Goal: Transaction & Acquisition: Purchase product/service

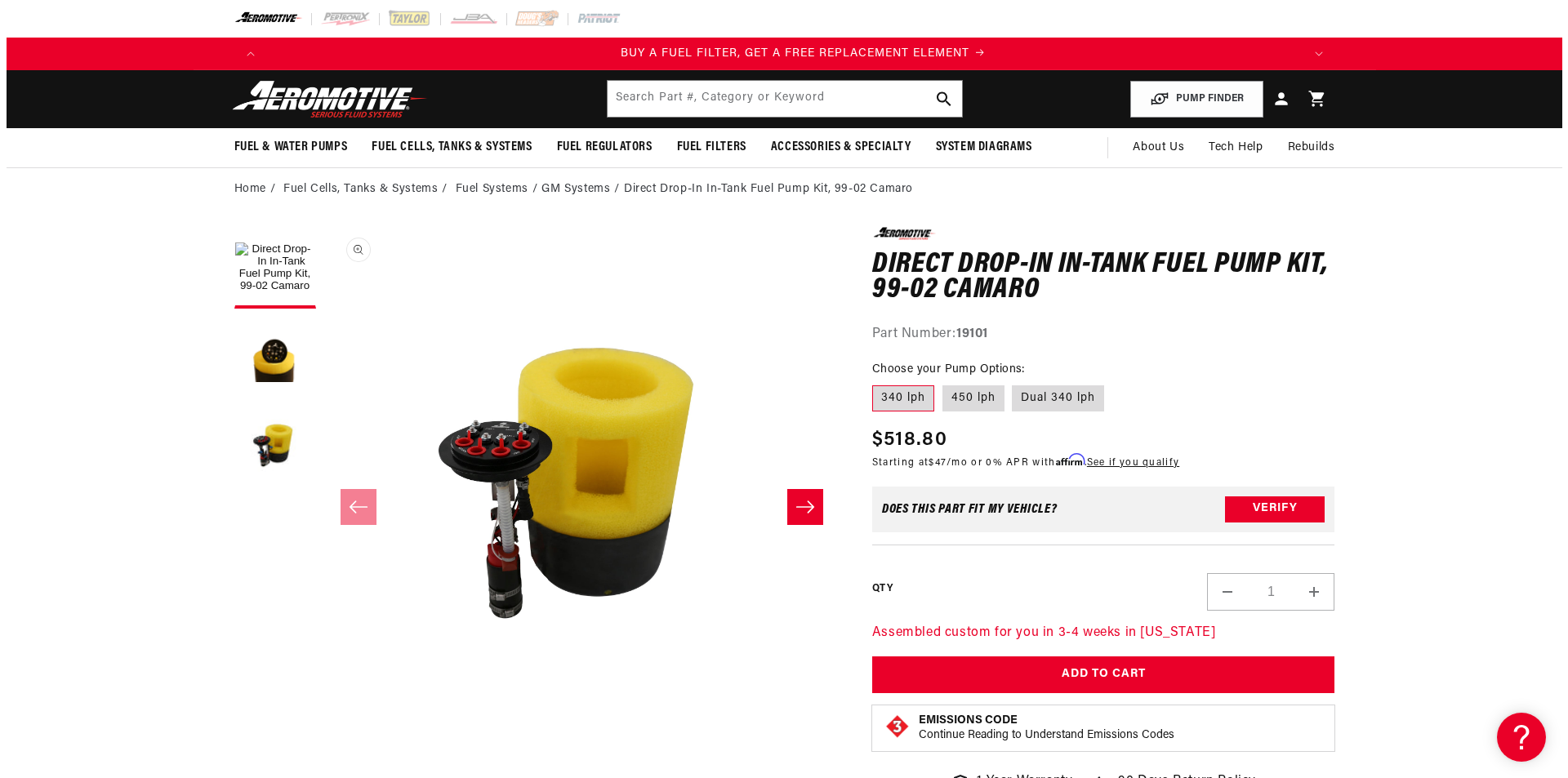
scroll to position [0, 1035]
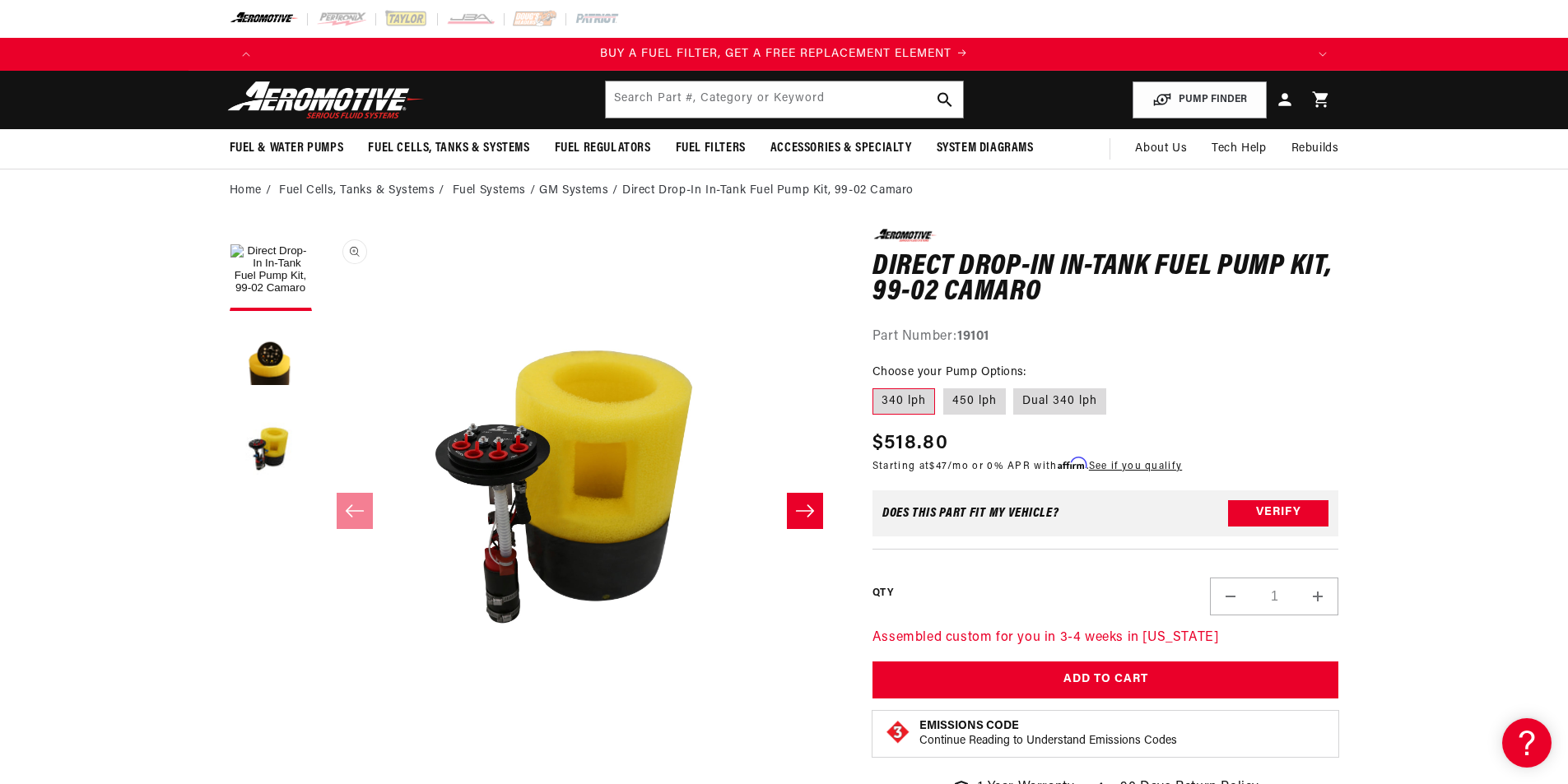
click at [320, 749] on button "Open media 1 in modal" at bounding box center [320, 749] width 0 height 0
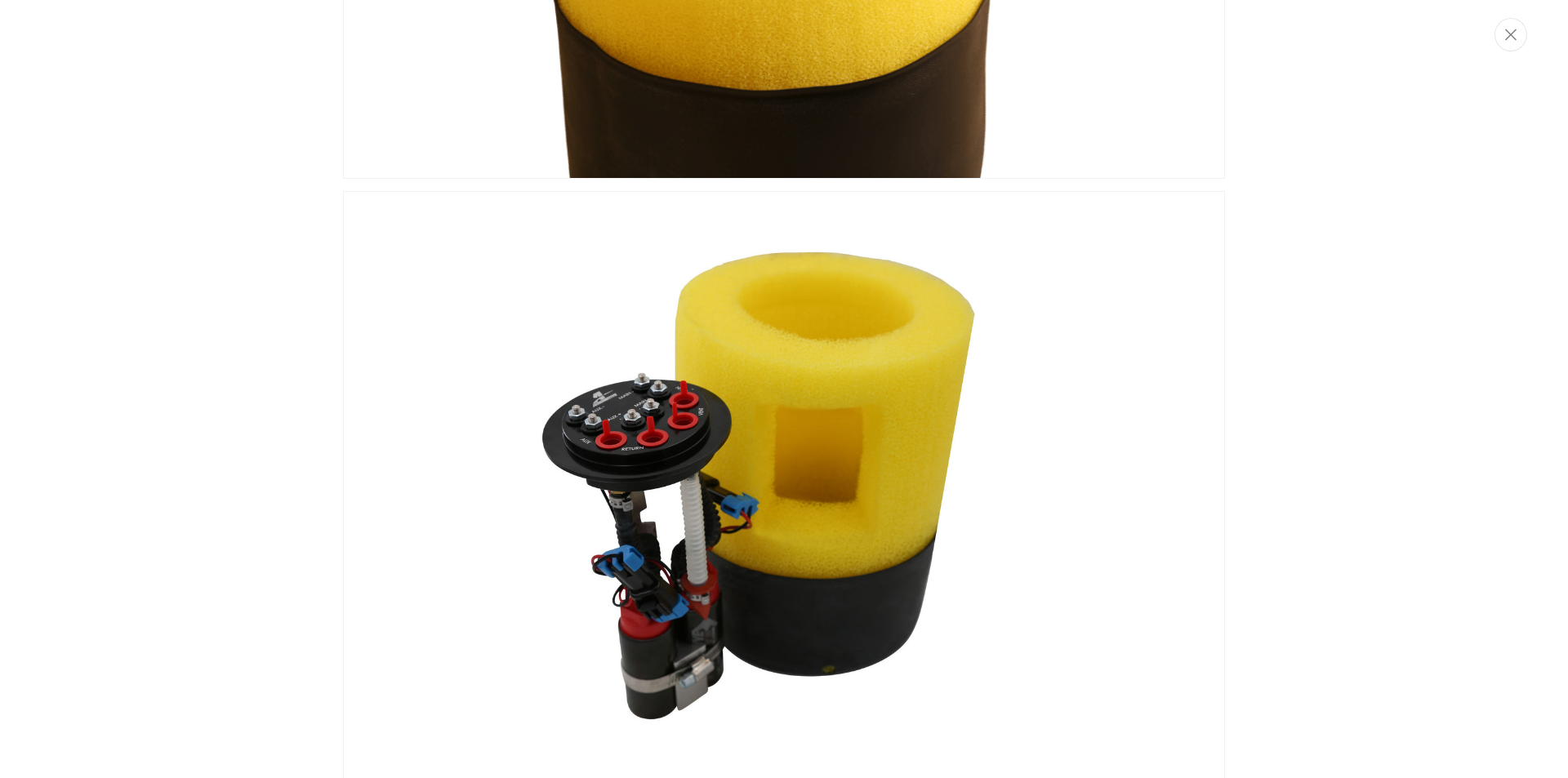
scroll to position [1040, 0]
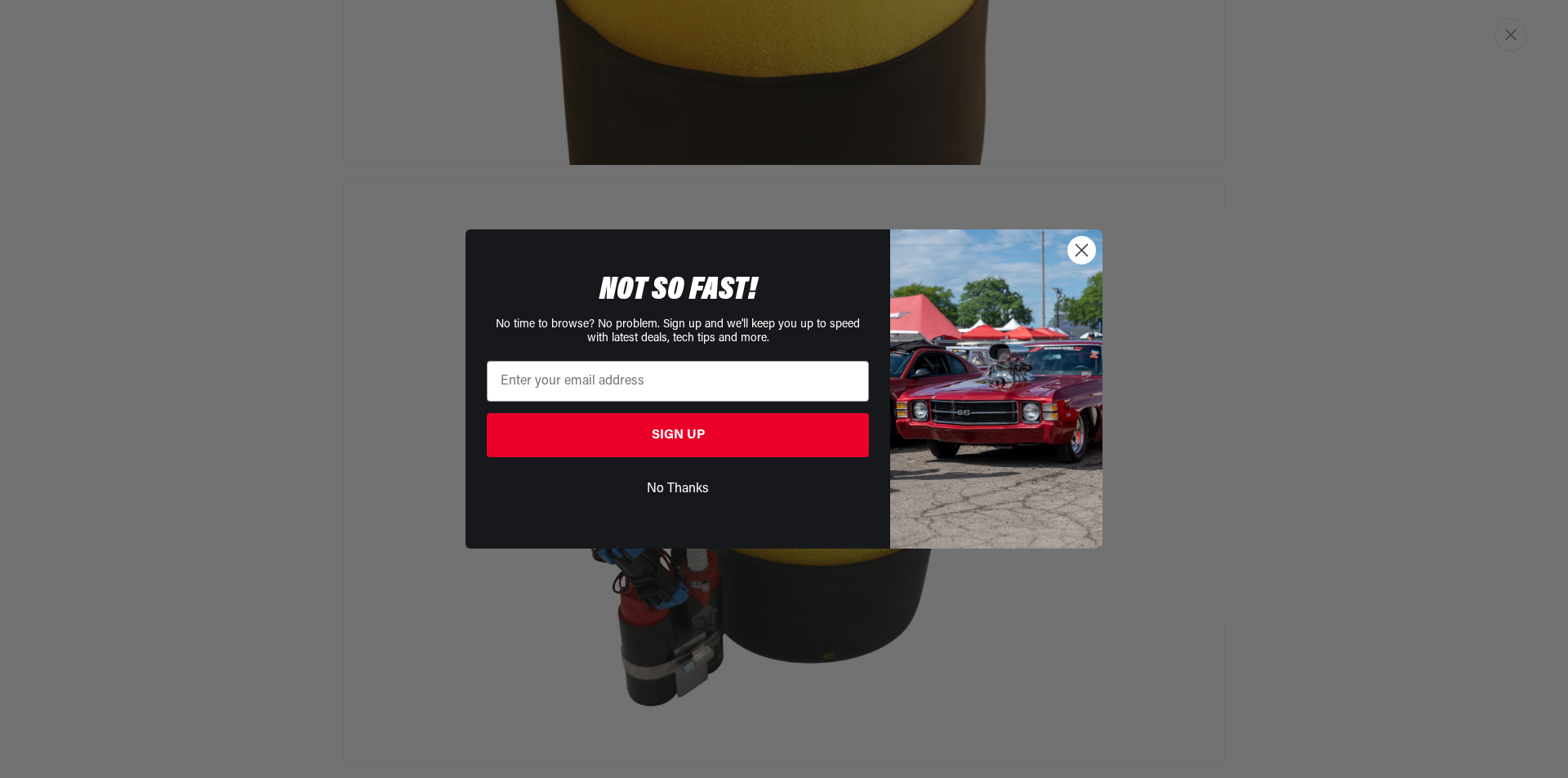
click at [1082, 251] on icon "Close dialog" at bounding box center [1082, 251] width 12 height 12
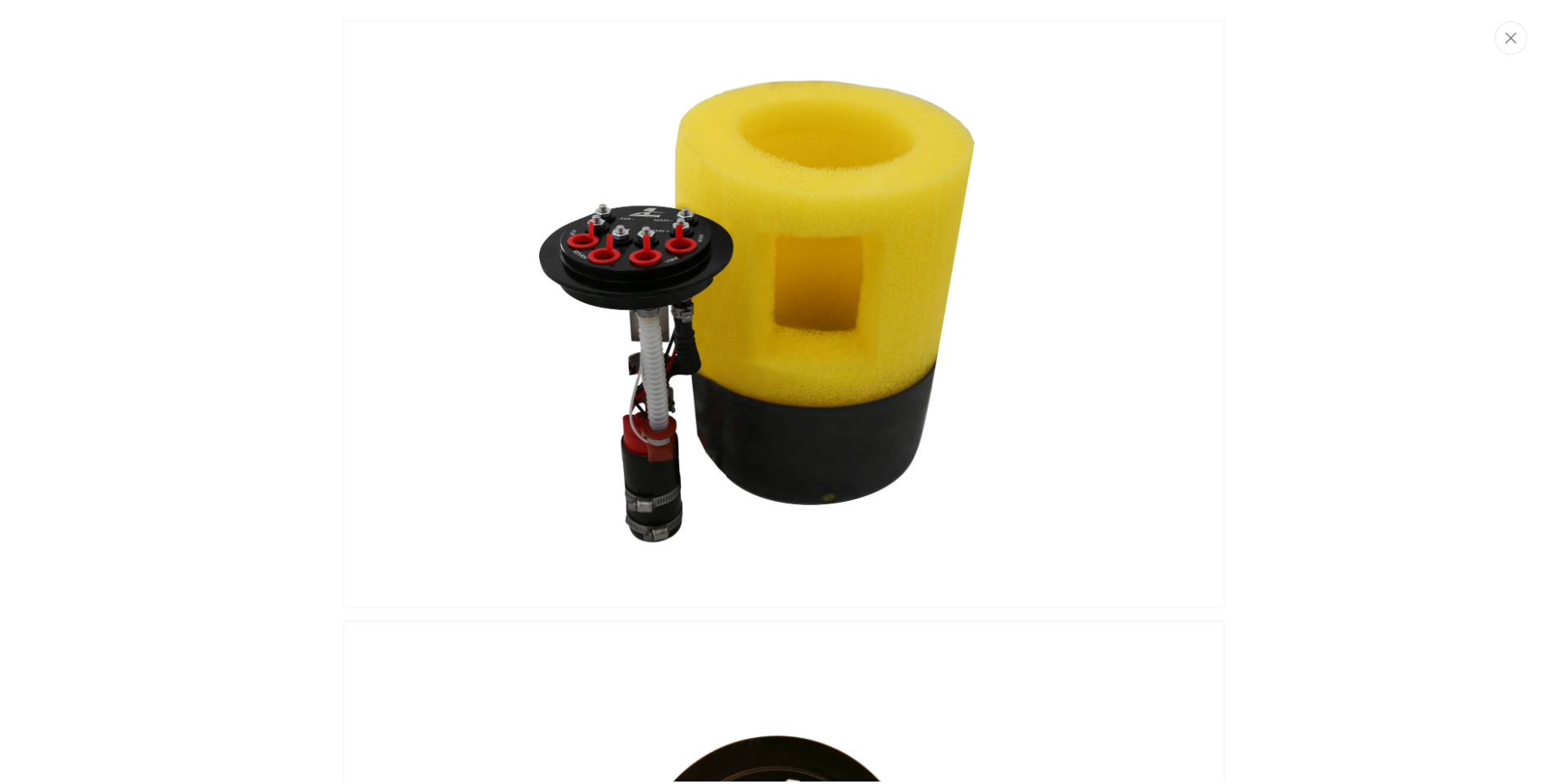
scroll to position [0, 0]
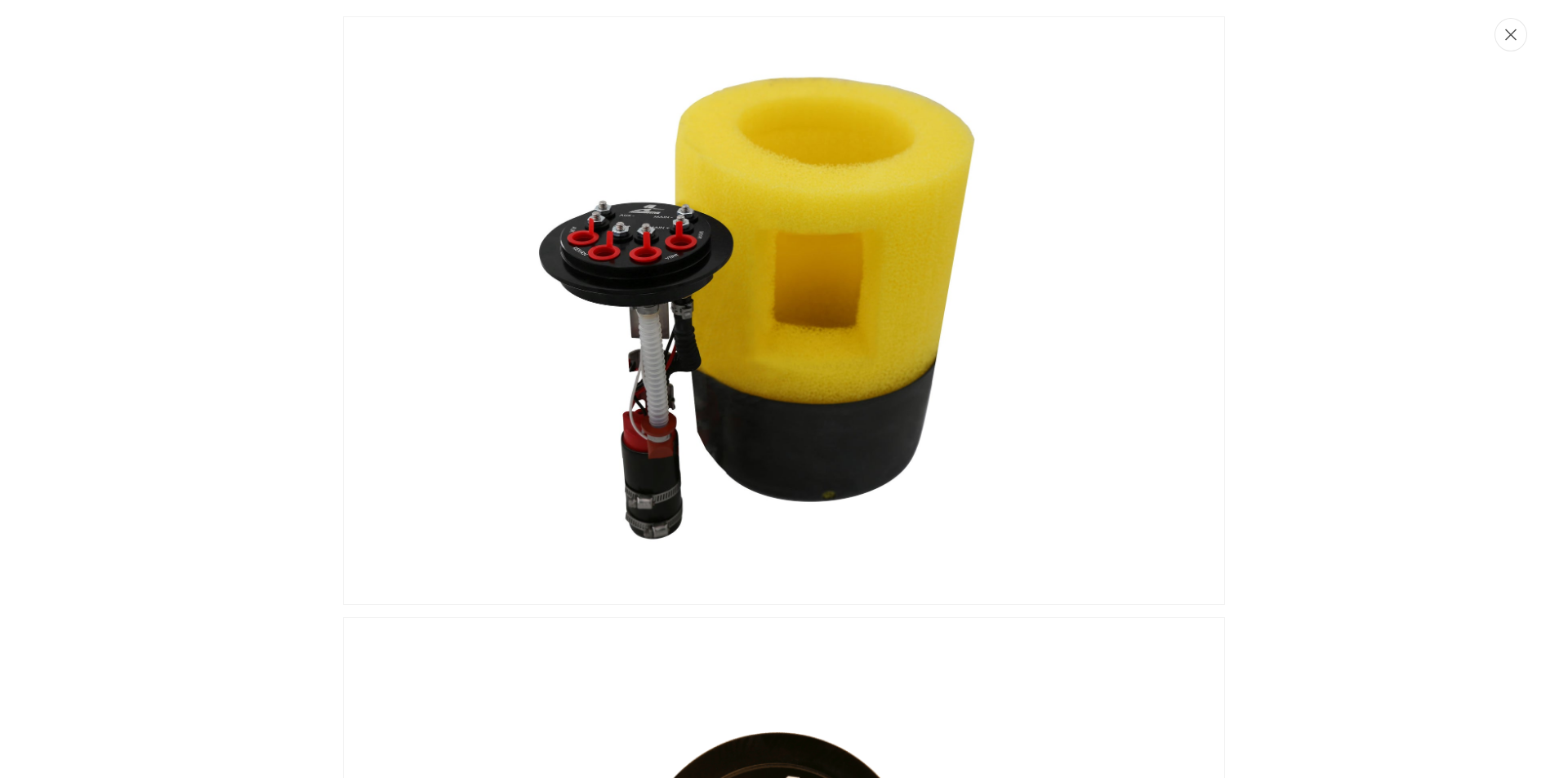
click at [1510, 35] on icon "Close" at bounding box center [1511, 35] width 12 height 12
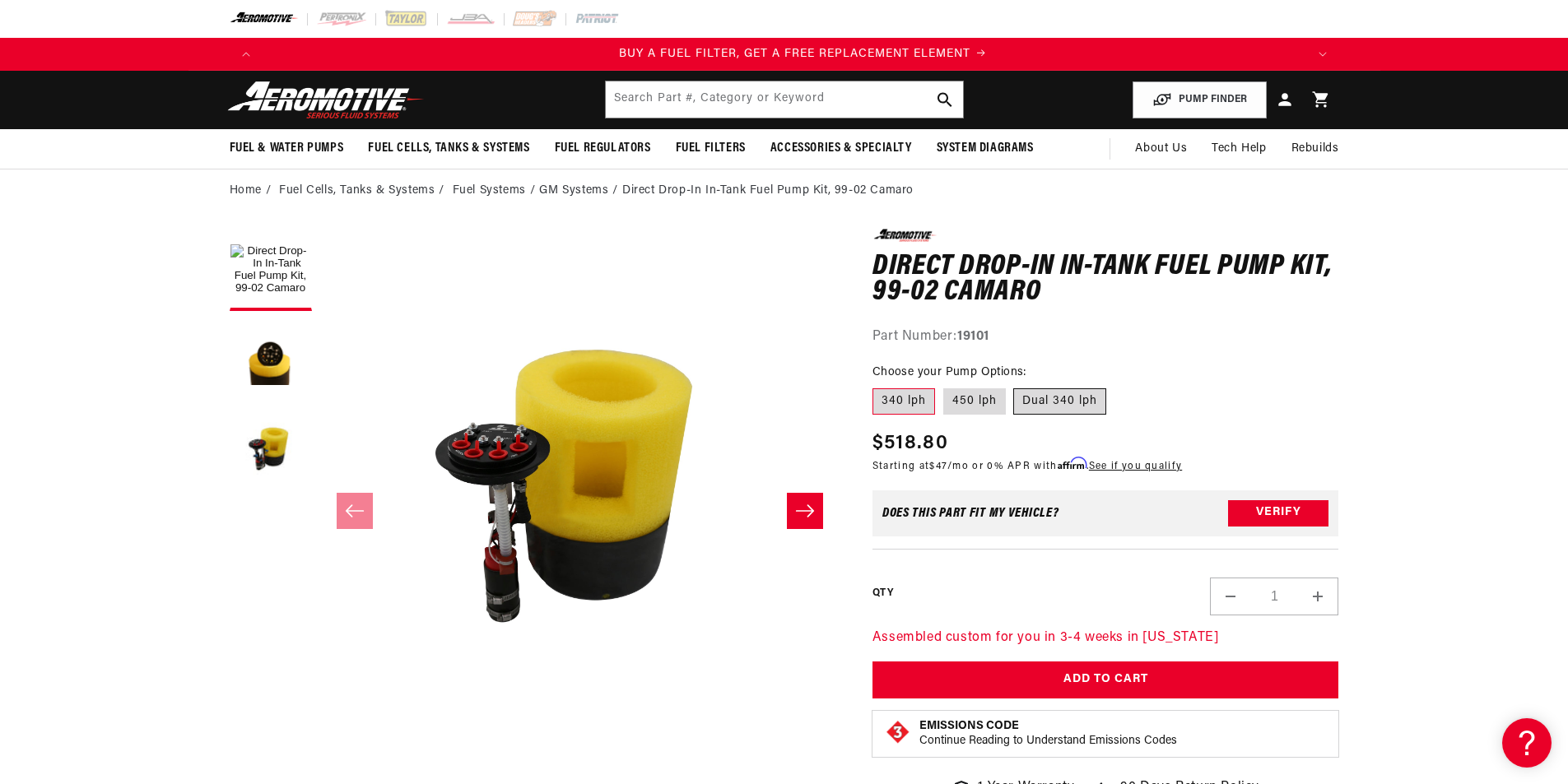
scroll to position [0, 1043]
click at [973, 399] on label "450 lph" at bounding box center [974, 401] width 63 height 27
click at [944, 387] on input "450 lph" at bounding box center [943, 386] width 1 height 1
radio input "true"
click at [910, 398] on label "340 lph" at bounding box center [903, 401] width 63 height 27
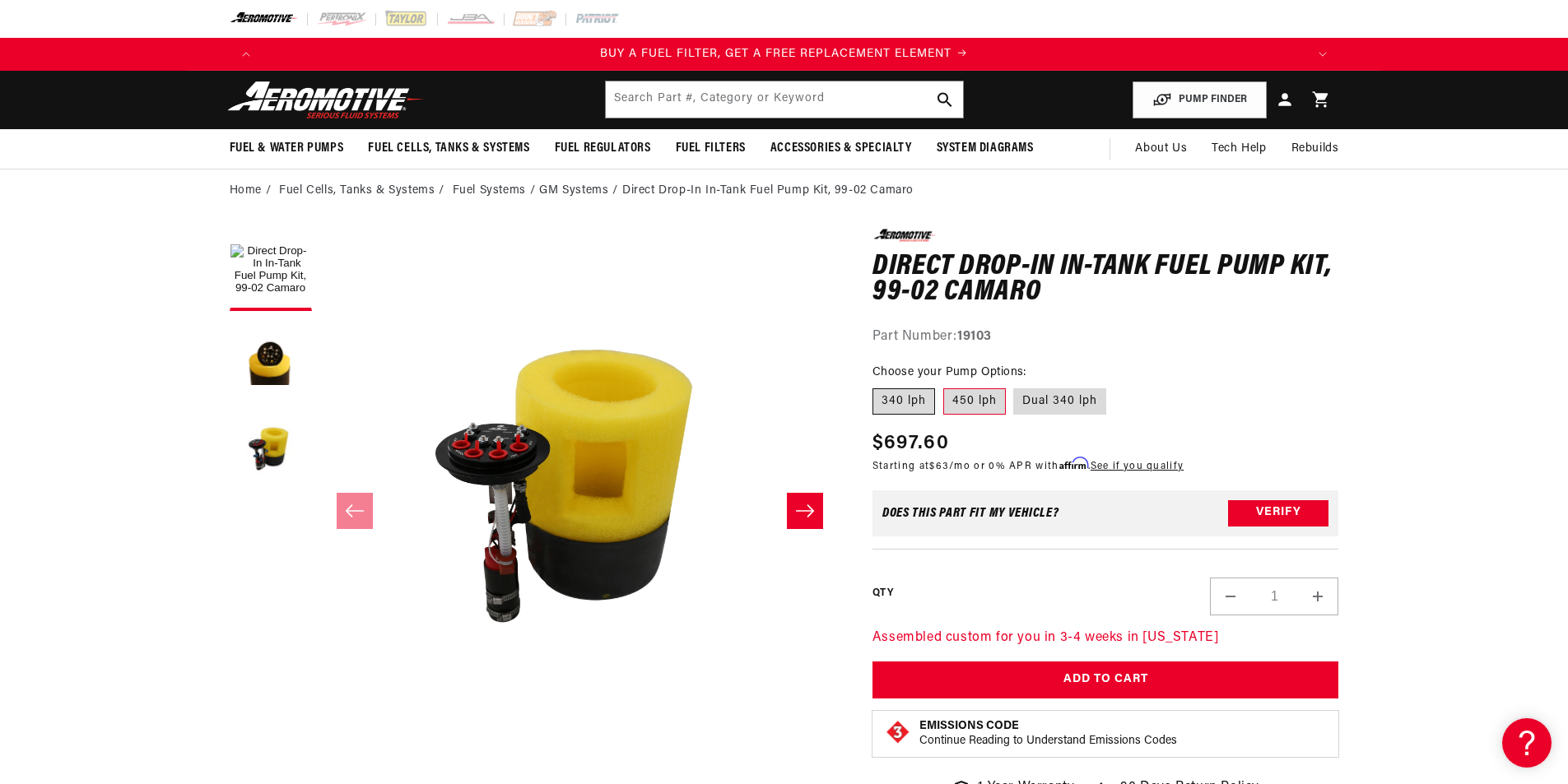
click at [877, 387] on input "340 lph" at bounding box center [876, 386] width 1 height 1
radio input "true"
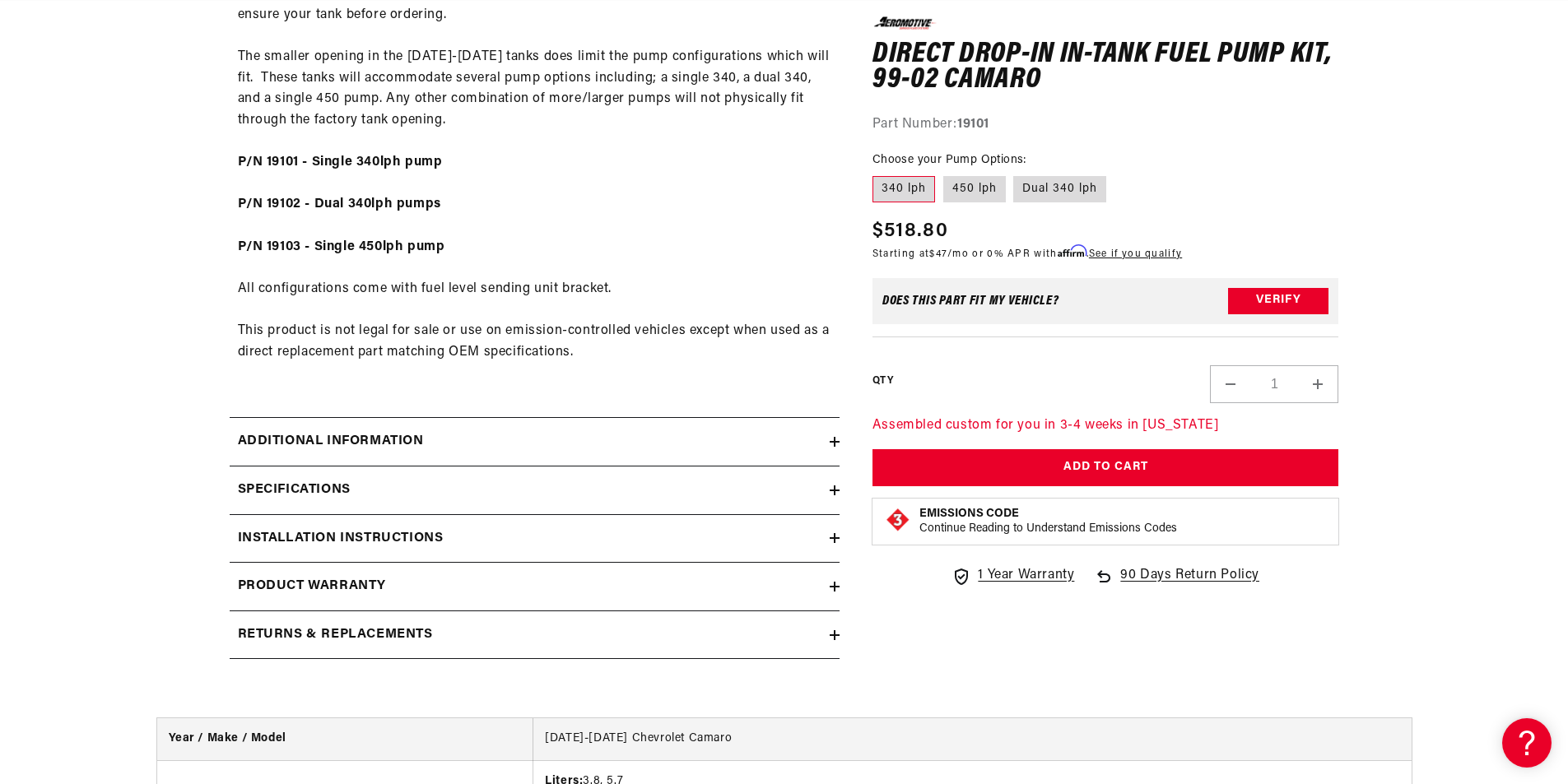
click at [762, 494] on div "Specifications" at bounding box center [530, 491] width 600 height 22
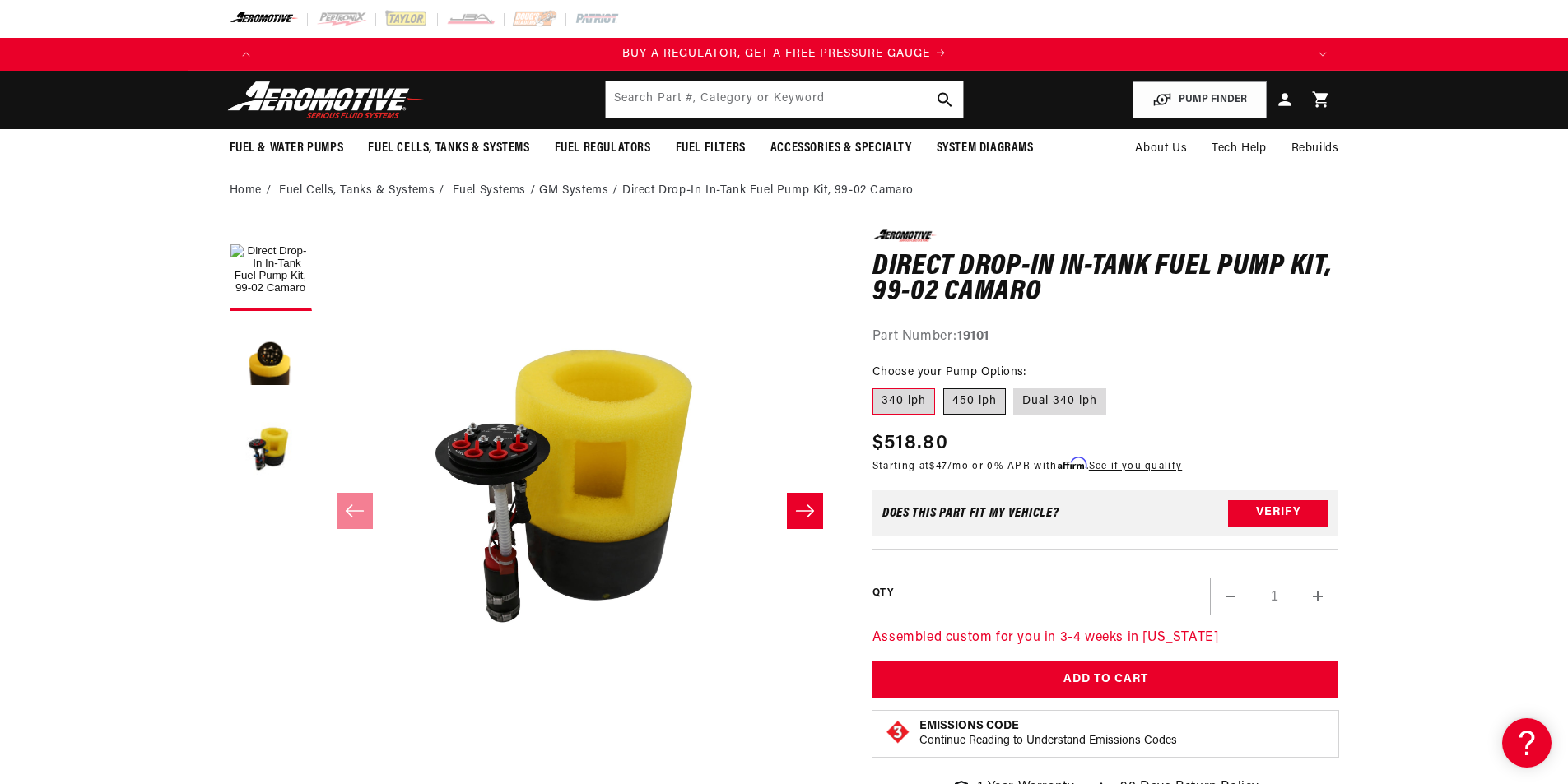
click at [986, 405] on label "450 lph" at bounding box center [974, 401] width 63 height 27
click at [944, 387] on input "450 lph" at bounding box center [943, 386] width 1 height 1
radio input "true"
click at [907, 395] on label "340 lph" at bounding box center [903, 401] width 63 height 27
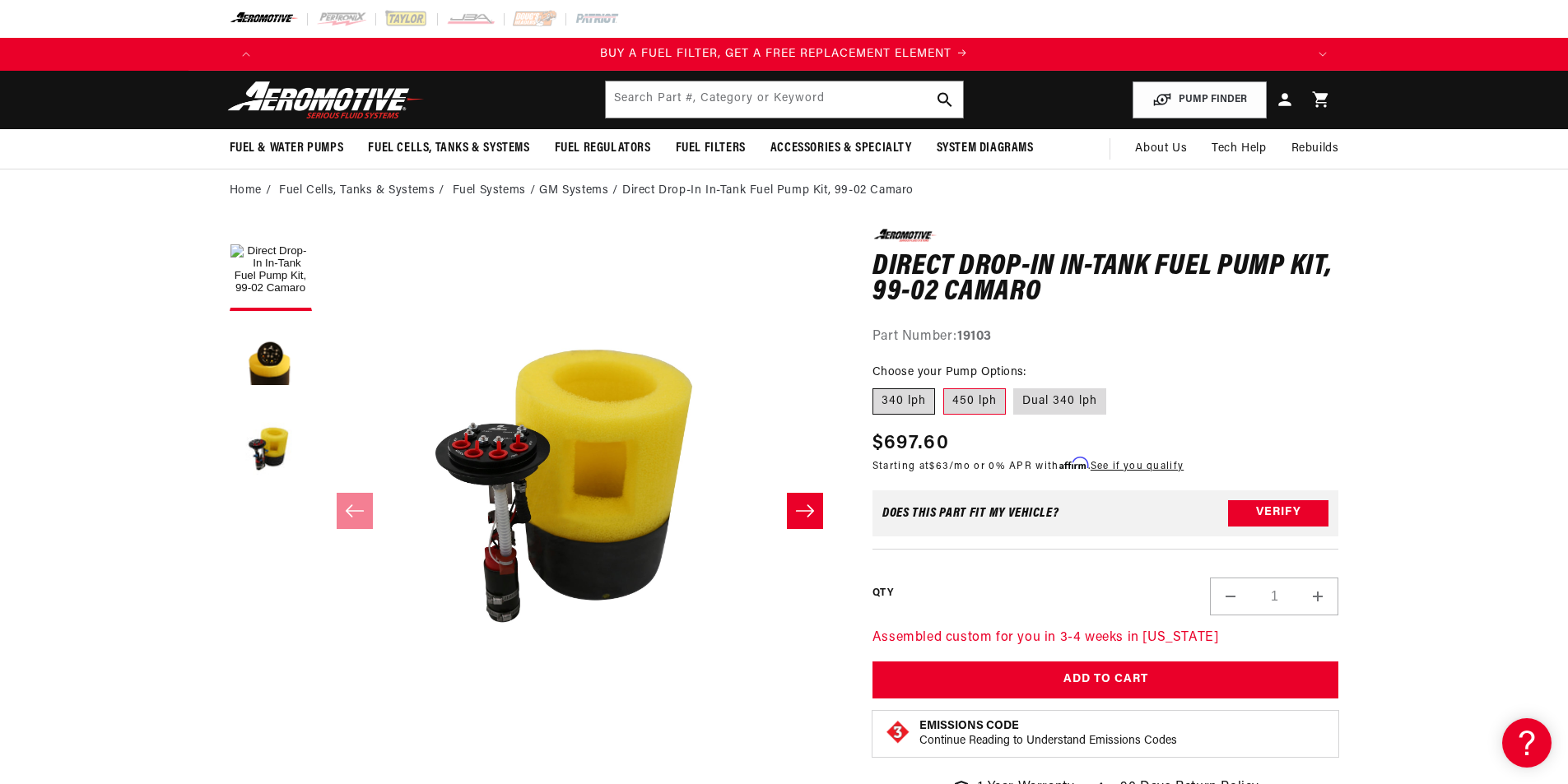
click at [877, 387] on input "340 lph" at bounding box center [876, 386] width 1 height 1
radio input "true"
